Goal: Navigation & Orientation: Find specific page/section

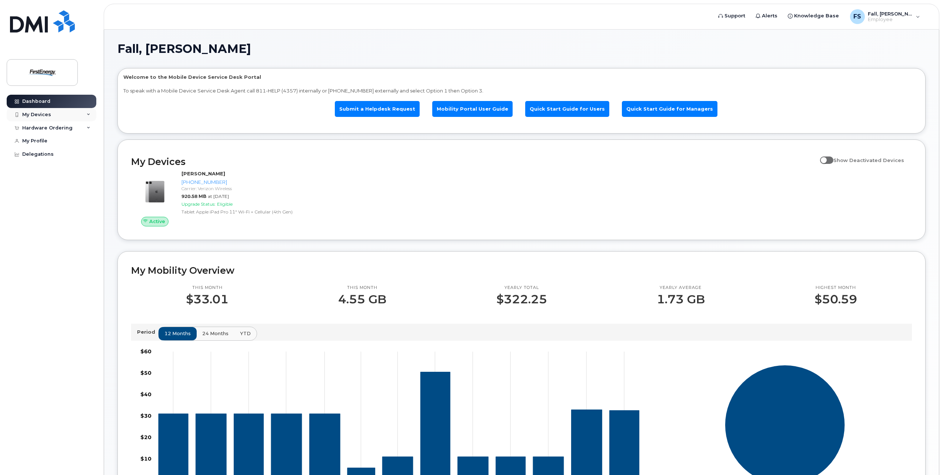
click at [86, 114] on div "My Devices" at bounding box center [52, 114] width 90 height 13
click at [905, 16] on span "Fall, [PERSON_NAME]" at bounding box center [890, 14] width 44 height 6
click at [248, 41] on div "Fall, Stephanie L Welcome to the Mobile Device Service Desk Portal To speak wit…" at bounding box center [521, 348] width 835 height 637
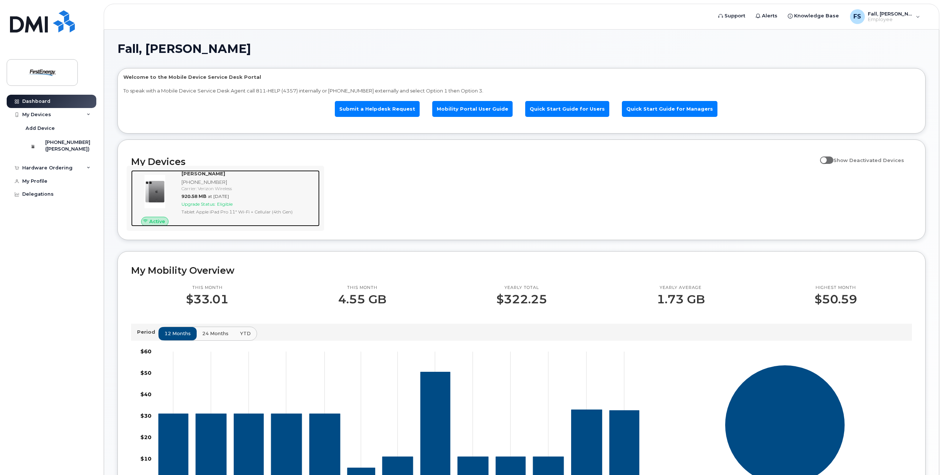
click at [195, 174] on strong "STEPHANIE L FALL" at bounding box center [203, 174] width 44 height 6
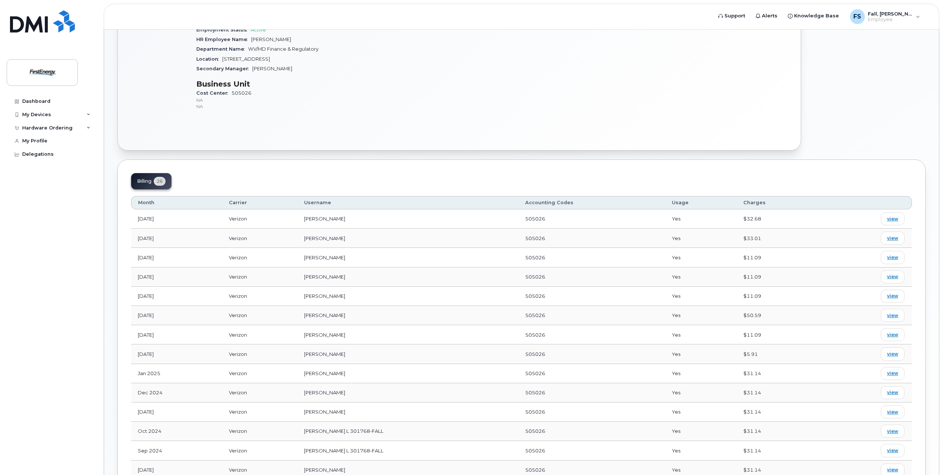
scroll to position [175, 0]
click at [32, 139] on div "My Profile" at bounding box center [34, 141] width 25 height 6
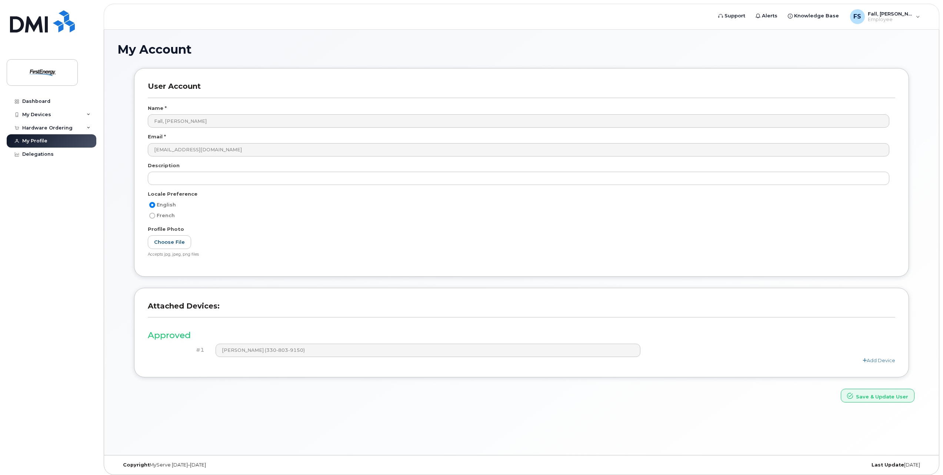
scroll to position [4, 0]
click at [67, 127] on div "Hardware Ordering" at bounding box center [47, 128] width 50 height 6
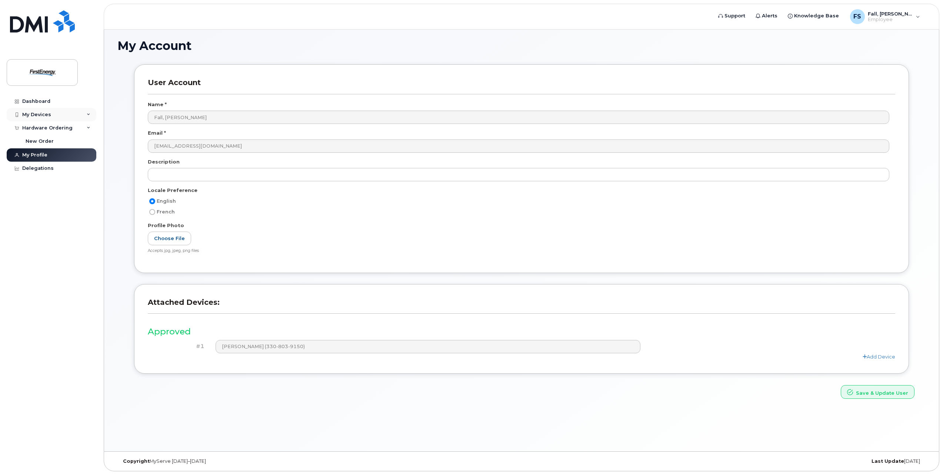
click at [63, 114] on div "My Devices" at bounding box center [52, 114] width 90 height 13
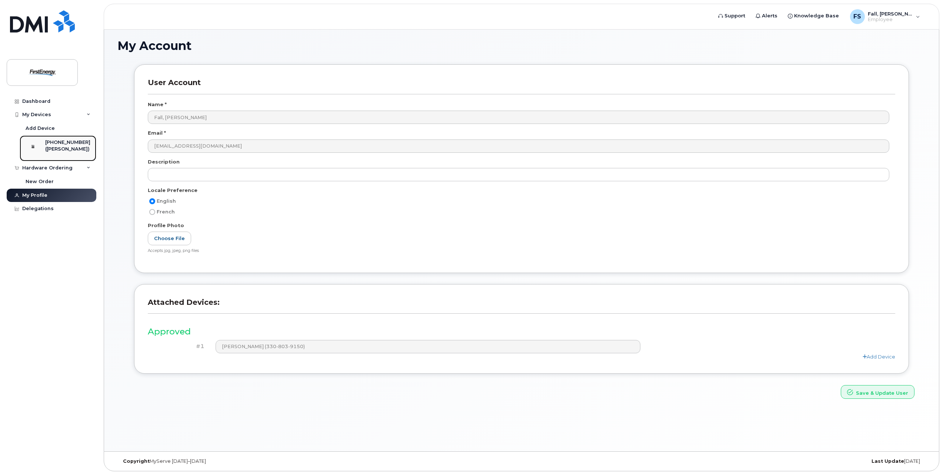
click at [64, 145] on div "[PHONE_NUMBER]" at bounding box center [67, 142] width 45 height 7
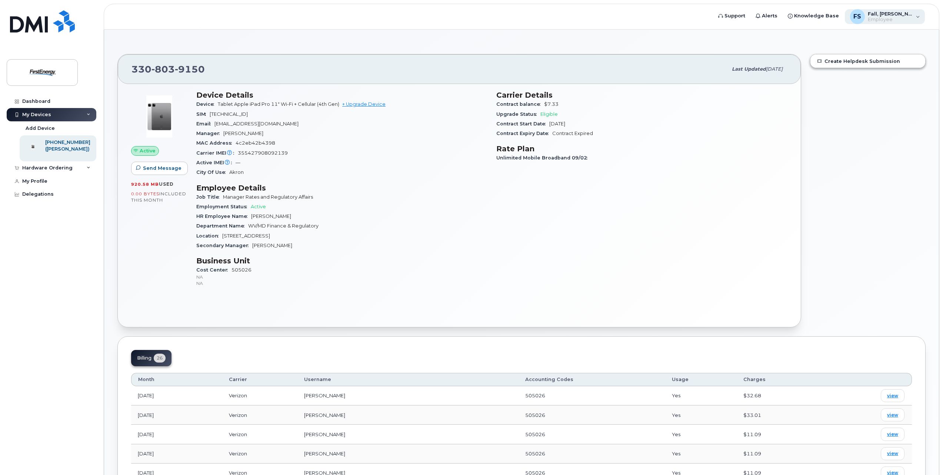
click at [886, 18] on span "Employee" at bounding box center [890, 20] width 44 height 6
click at [34, 98] on link "Dashboard" at bounding box center [52, 101] width 90 height 13
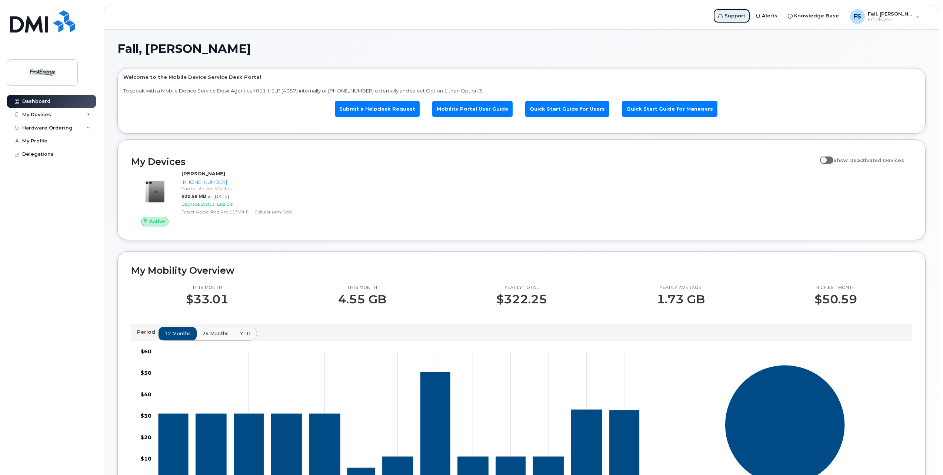
click at [745, 13] on span "Support" at bounding box center [734, 15] width 21 height 7
click at [890, 14] on span "Fall, [PERSON_NAME]" at bounding box center [890, 14] width 44 height 6
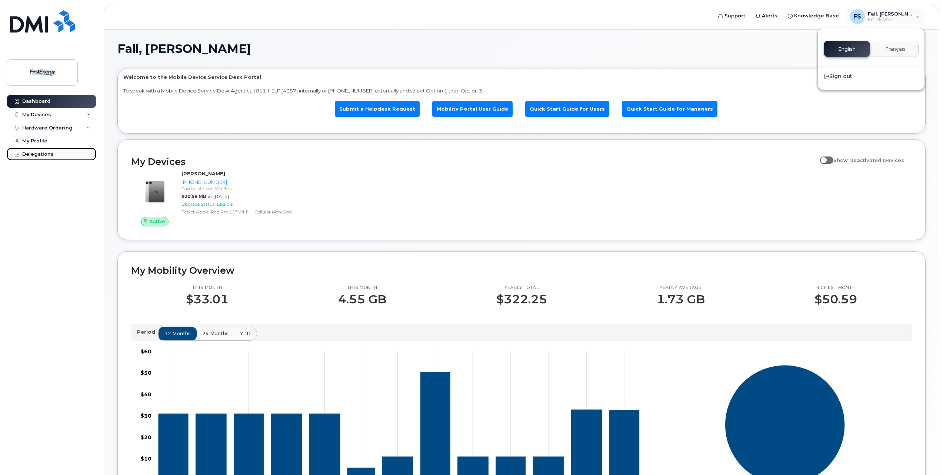
click at [30, 155] on div "Delegations" at bounding box center [37, 154] width 31 height 6
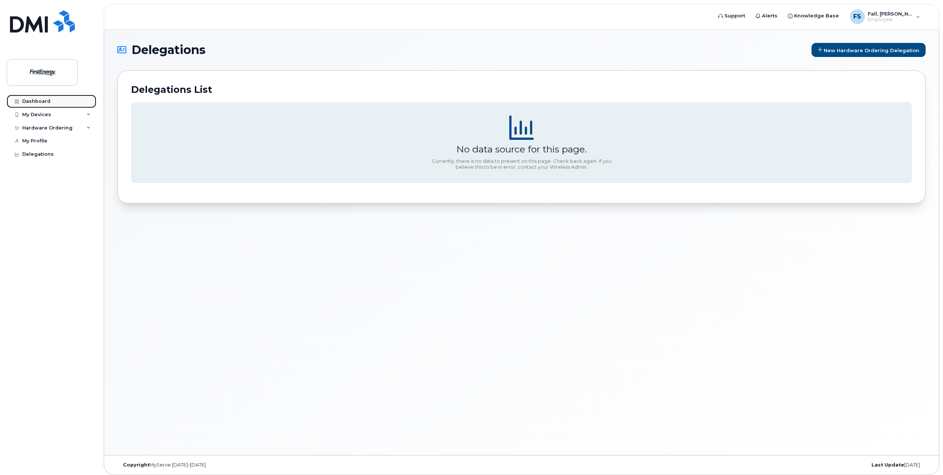
click at [29, 101] on div "Dashboard" at bounding box center [36, 101] width 28 height 6
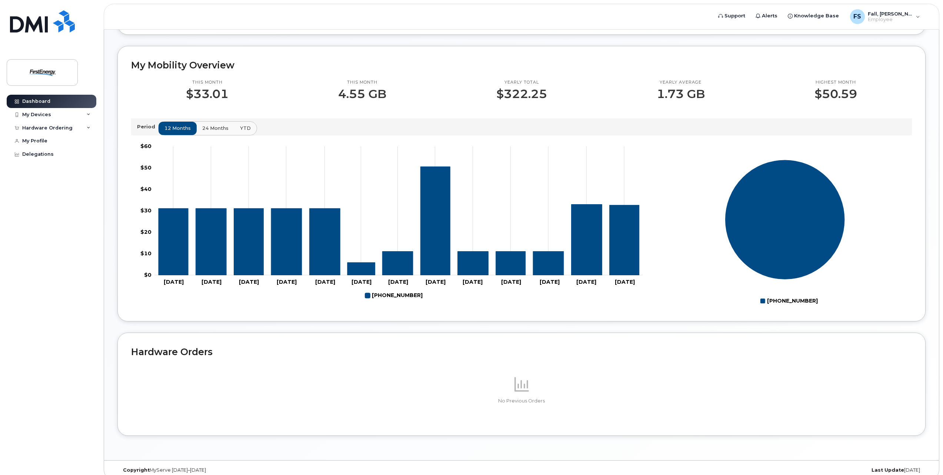
scroll to position [214, 0]
